Goal: Find specific page/section: Find specific page/section

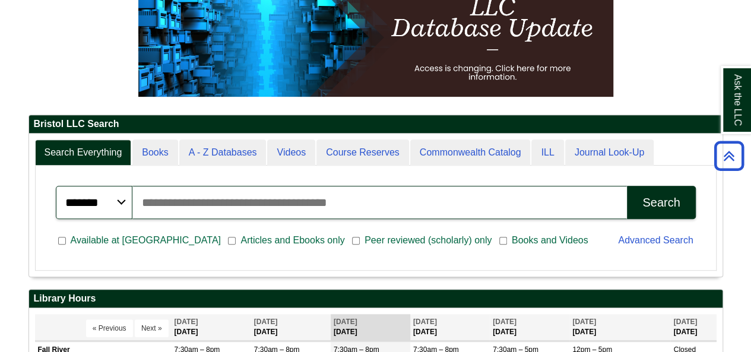
scroll to position [6, 6]
click at [287, 204] on input "Search articles, books, journals & more" at bounding box center [379, 202] width 495 height 33
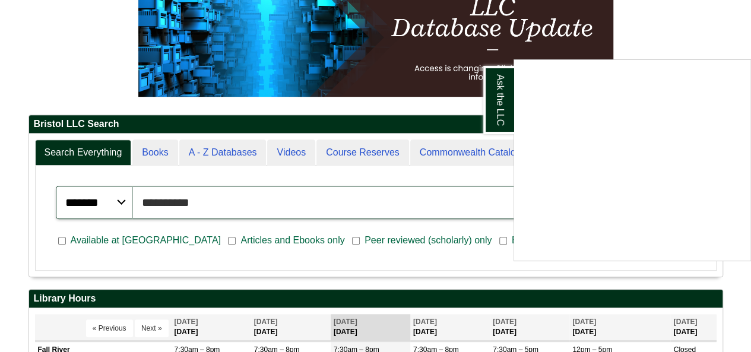
type input "**********"
click at [627, 186] on button "Search" at bounding box center [661, 202] width 68 height 33
click at [274, 193] on div "Ask the LLC" at bounding box center [375, 176] width 751 height 352
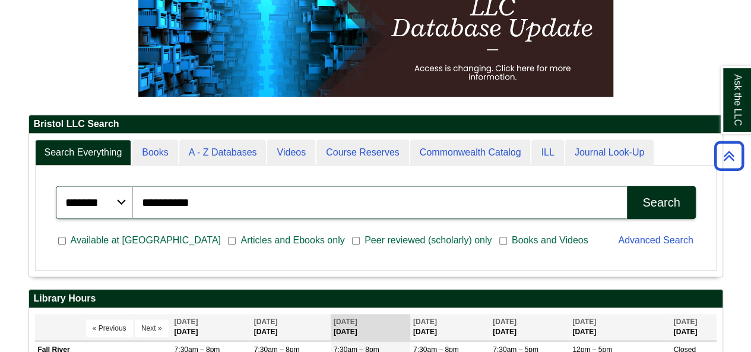
click at [667, 205] on div "Search" at bounding box center [661, 203] width 37 height 14
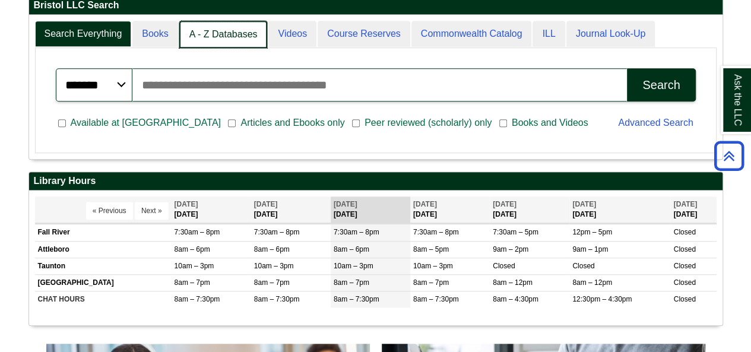
scroll to position [6, 6]
click at [195, 42] on link "A - Z Databases" at bounding box center [223, 35] width 88 height 28
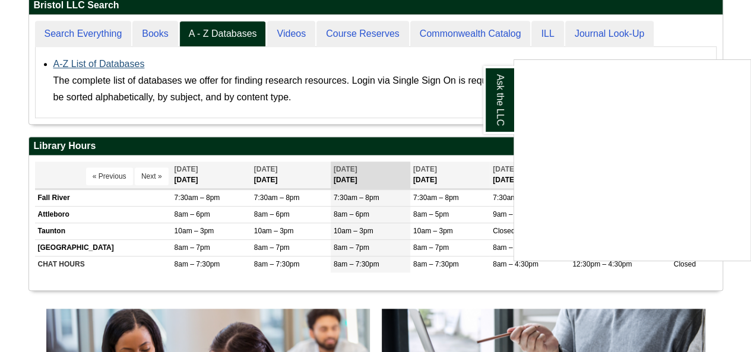
click at [135, 61] on div "Ask the LLC" at bounding box center [375, 176] width 751 height 352
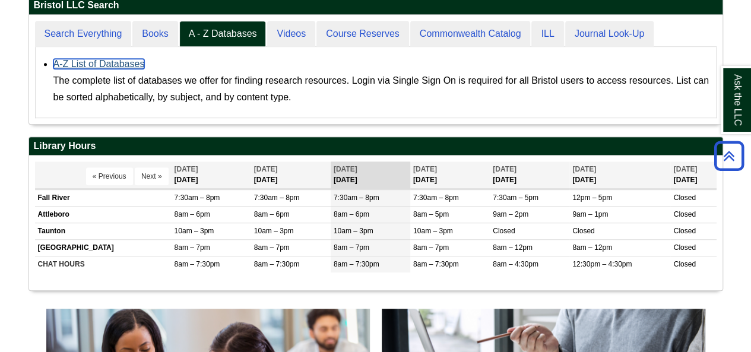
click at [99, 60] on link "A-Z List of Databases" at bounding box center [98, 64] width 91 height 10
